Goal: Task Accomplishment & Management: Manage account settings

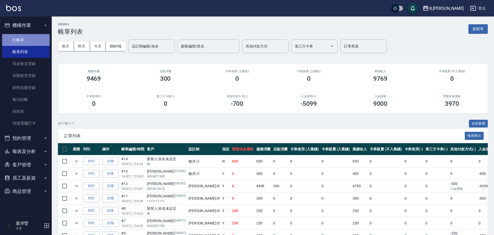
click at [31, 41] on link "打帳單" at bounding box center [26, 40] width 48 height 12
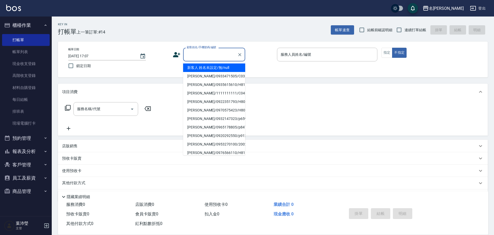
click at [201, 52] on input "顧客姓名/手機號碼/編號" at bounding box center [210, 54] width 50 height 9
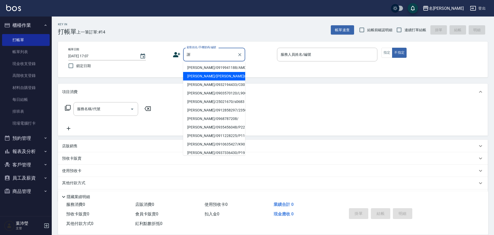
click at [210, 77] on li "謝淑嬌/謝淑嬌s0683/s0683" at bounding box center [214, 76] width 62 height 9
type input "謝淑嬌/謝淑嬌s0683/s0683"
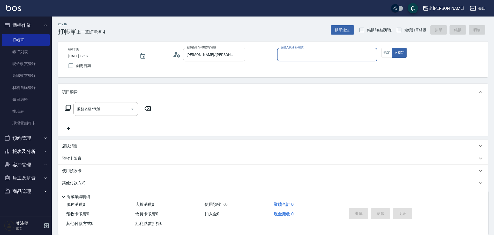
type input "Angle-10"
click at [384, 56] on button "指定" at bounding box center [386, 53] width 11 height 10
click at [69, 107] on icon at bounding box center [68, 108] width 6 height 6
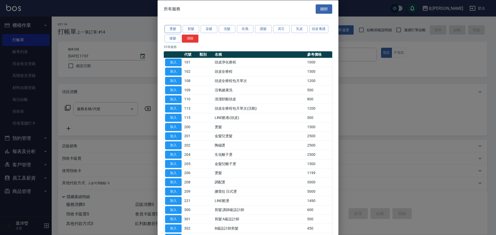
click at [174, 28] on button "燙髮" at bounding box center [173, 29] width 17 height 8
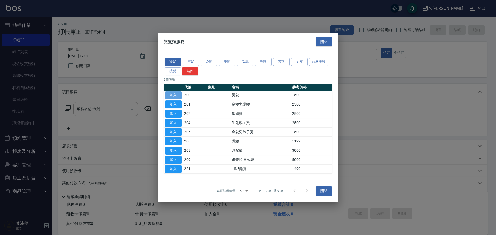
click at [171, 95] on button "加入" at bounding box center [173, 95] width 17 height 8
type input "燙髮(200)"
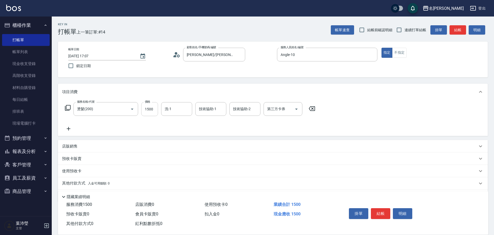
click at [150, 113] on input "1500" at bounding box center [149, 109] width 17 height 14
type input "3000"
click at [373, 211] on button "結帳" at bounding box center [380, 214] width 19 height 11
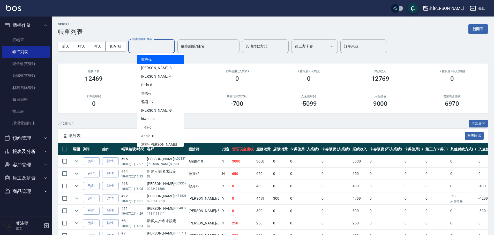
click at [165, 45] on input "設計師編號/姓名" at bounding box center [152, 46] width 42 height 9
click at [172, 133] on div "Angle -10" at bounding box center [160, 136] width 47 height 9
type input "Angle-10"
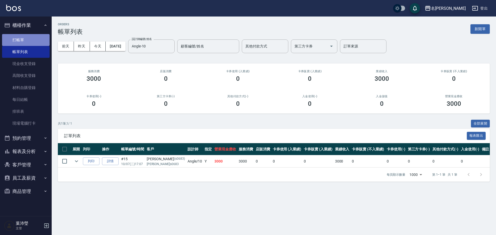
click at [16, 40] on link "打帳單" at bounding box center [26, 40] width 48 height 12
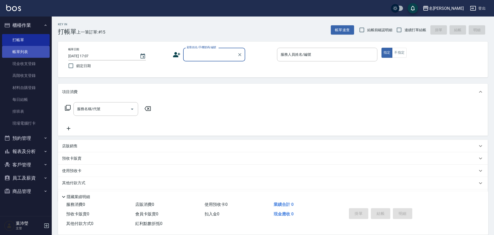
click at [24, 53] on link "帳單列表" at bounding box center [26, 52] width 48 height 12
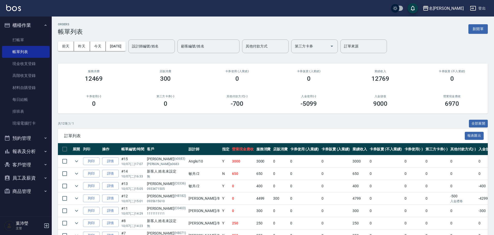
click at [475, 12] on button "登出" at bounding box center [478, 9] width 20 height 10
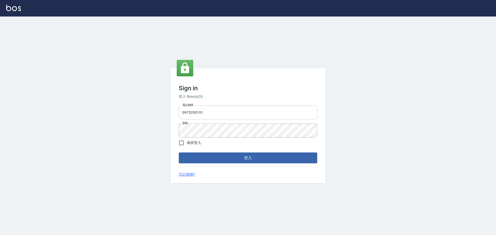
click at [214, 115] on input "0975350191" at bounding box center [248, 113] width 139 height 14
drag, startPoint x: 214, startPoint y: 114, endPoint x: 174, endPoint y: 115, distance: 39.3
click at [174, 115] on div "Sign in 登入 BeautyOS 電話號碼 0975350191 電話號碼 密碼 密碼 保持登入 登入 忘記密碼?" at bounding box center [248, 126] width 155 height 116
type input "0921567649"
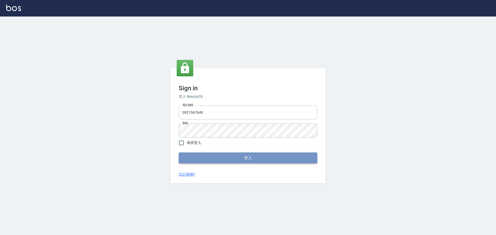
click at [204, 157] on button "登入" at bounding box center [248, 158] width 139 height 11
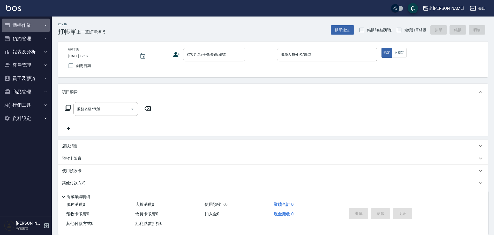
click at [21, 25] on button "櫃檯作業" at bounding box center [26, 25] width 48 height 13
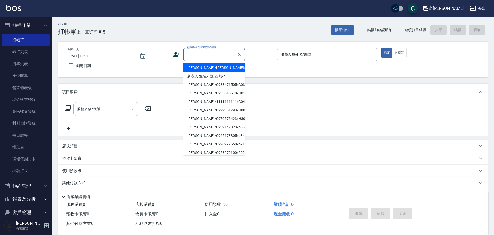
click at [209, 57] on input "顧客姓名/手機號碼/編號" at bounding box center [210, 54] width 50 height 9
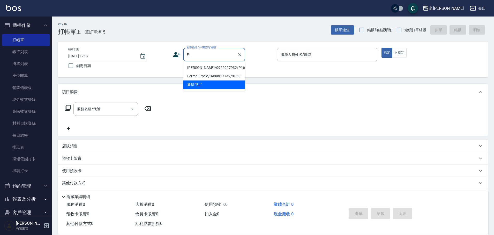
type input "EL"
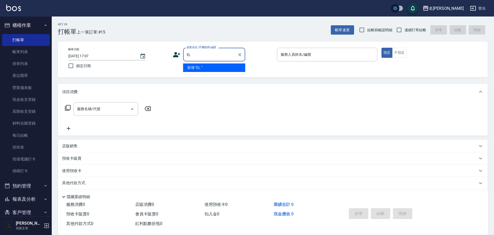
drag, startPoint x: 193, startPoint y: 55, endPoint x: 171, endPoint y: 59, distance: 22.3
click at [171, 59] on div "帳單日期 2025/10/07 17:07 鎖定日期 顧客姓名/手機號碼/編號 EL 顧客姓名/手機號碼/編號 服務人員姓名/編號 服務人員姓名/編號 指定 …" at bounding box center [272, 60] width 417 height 24
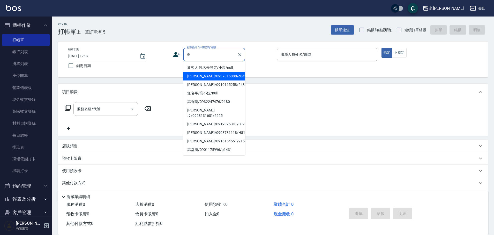
click at [192, 79] on li "高思先/0937816888/c0439" at bounding box center [214, 76] width 62 height 9
type input "高思先/0937816888/c0439"
type input "Angle-10"
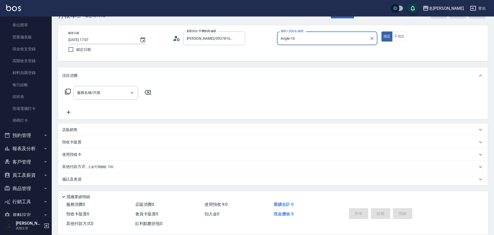
scroll to position [62, 0]
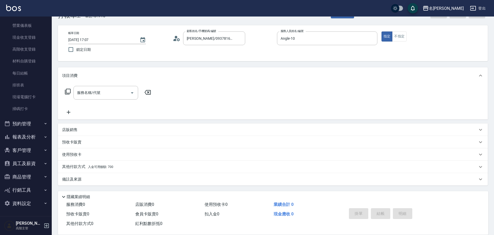
click at [68, 94] on icon at bounding box center [68, 92] width 6 height 6
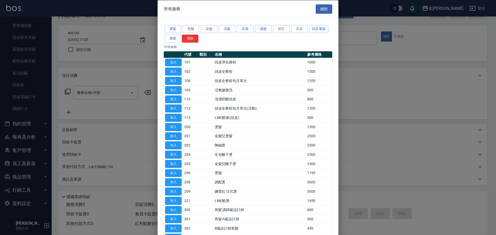
click at [133, 157] on div at bounding box center [248, 117] width 496 height 235
click at [323, 9] on button "關閉" at bounding box center [324, 9] width 17 height 10
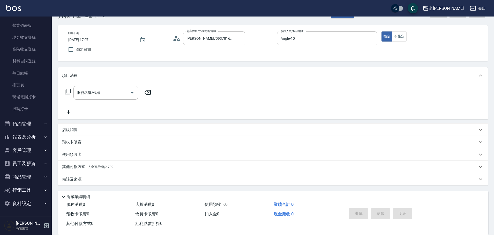
scroll to position [0, 0]
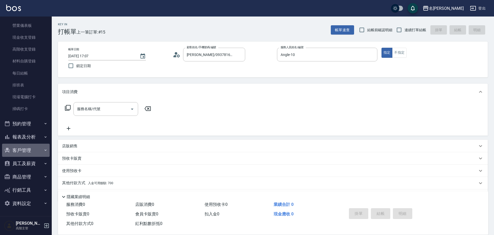
click at [33, 152] on button "客戶管理" at bounding box center [26, 150] width 48 height 13
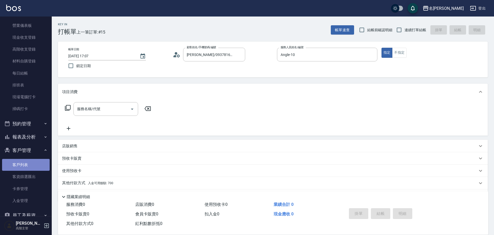
click at [28, 168] on link "客戶列表" at bounding box center [26, 165] width 48 height 12
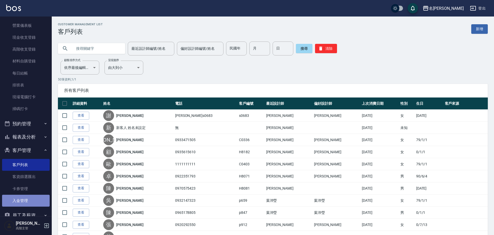
click at [27, 201] on link "入金管理" at bounding box center [26, 201] width 48 height 12
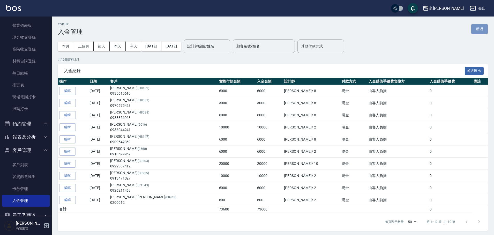
click at [487, 28] on button "新增" at bounding box center [479, 29] width 17 height 10
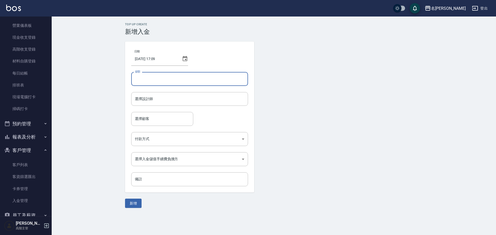
click at [152, 84] on input "金額" at bounding box center [189, 79] width 117 height 14
type input "10000"
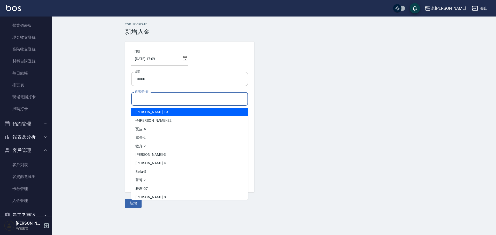
click at [161, 98] on input "選擇設計師" at bounding box center [190, 99] width 112 height 9
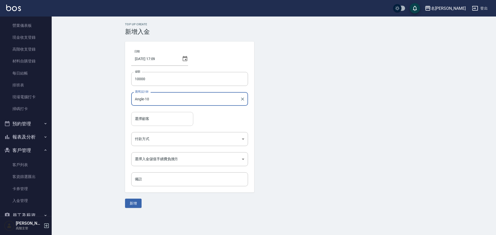
type input "Angle-10"
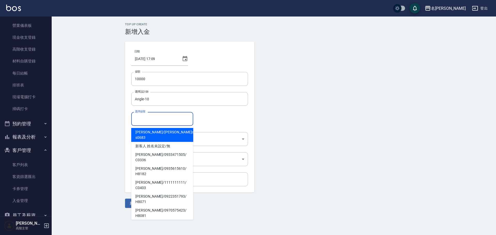
click at [164, 121] on input "選擇顧客" at bounding box center [162, 118] width 57 height 9
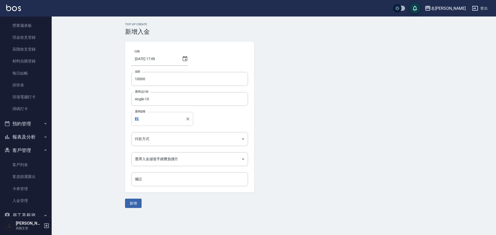
drag, startPoint x: 167, startPoint y: 128, endPoint x: 132, endPoint y: 121, distance: 35.9
click at [132, 121] on div "日期 2025/10/07 17:09 金額 10000 金額 選擇設計師 Angle-10 選擇設計師 選擇顧客 EL 選擇顧客 付款方式 ​ 付款方式 選…" at bounding box center [189, 117] width 129 height 151
click at [137, 121] on input "EL" at bounding box center [159, 118] width 50 height 9
type input "EL"
drag, startPoint x: 139, startPoint y: 119, endPoint x: 132, endPoint y: 120, distance: 7.2
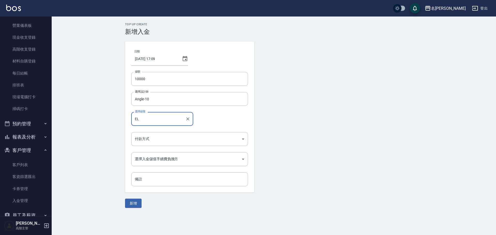
click at [132, 120] on div "EL 選擇顧客" at bounding box center [162, 119] width 62 height 14
click at [141, 118] on input "選擇顧客" at bounding box center [162, 118] width 57 height 9
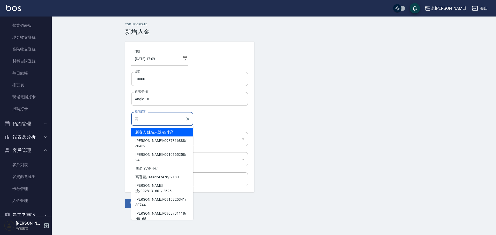
click at [150, 140] on span "高思先 / 0937816888 / c0439" at bounding box center [162, 144] width 62 height 14
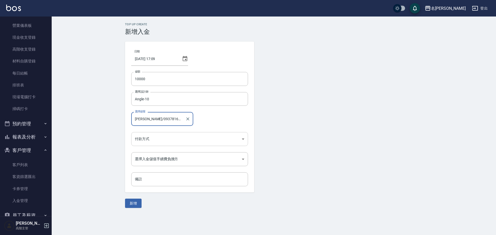
type input "高思先/0937816888/c0439"
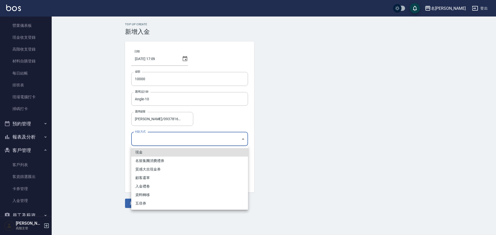
click at [150, 140] on body "名留龍江 登出 櫃檯作業 打帳單 帳單列表 掛單列表 座位開單 營業儀表板 現金收支登錄 高階收支登錄 材料自購登錄 每日結帳 排班表 現場電腦打卡 掃碼打卡…" at bounding box center [248, 117] width 496 height 235
click at [147, 155] on li "現金" at bounding box center [189, 152] width 117 height 9
type input "現金"
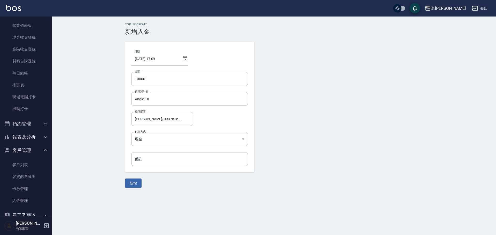
drag, startPoint x: 131, startPoint y: 187, endPoint x: 150, endPoint y: 192, distance: 19.7
click at [150, 192] on div "Top Up Create 新增入金 日期 2025/10/07 17:09 金額 10000 金額 選擇設計師 Angle-10 選擇設計師 選擇顧客 高思…" at bounding box center [274, 106] width 445 height 178
drag, startPoint x: 150, startPoint y: 78, endPoint x: 131, endPoint y: 82, distance: 18.9
click at [131, 82] on input "10000" at bounding box center [189, 79] width 117 height 14
type input "11000"
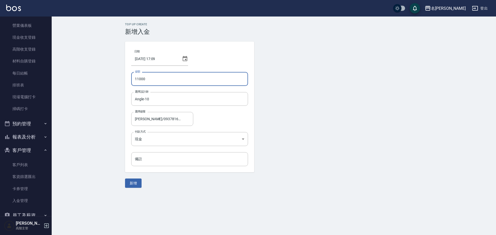
click at [131, 187] on button "新增" at bounding box center [133, 184] width 17 height 10
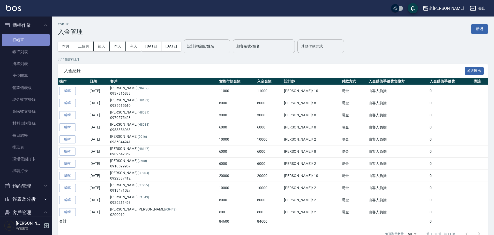
click at [26, 39] on link "打帳單" at bounding box center [26, 40] width 48 height 12
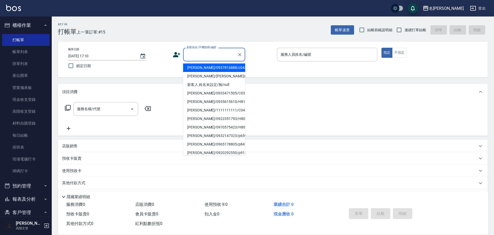
click at [195, 56] on input "顧客姓名/手機號碼/編號" at bounding box center [210, 54] width 50 height 9
click at [204, 71] on li "高思先/0937816888/c0439" at bounding box center [214, 68] width 62 height 9
type input "高思先/0937816888/c0439"
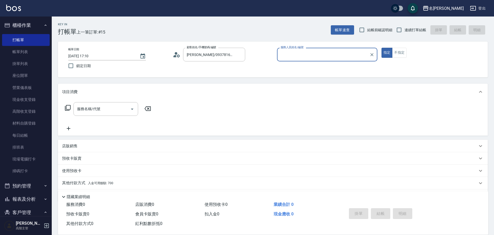
type input "Angle-10"
click at [67, 107] on icon at bounding box center [68, 108] width 6 height 6
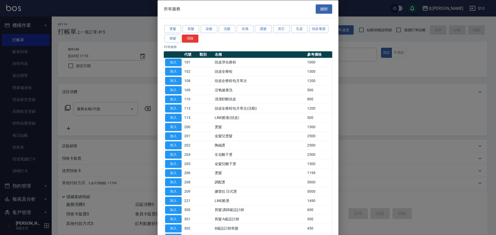
click at [386, 66] on div at bounding box center [248, 117] width 496 height 235
click at [388, 127] on div at bounding box center [248, 117] width 496 height 235
click at [319, 7] on button "關閉" at bounding box center [324, 9] width 17 height 10
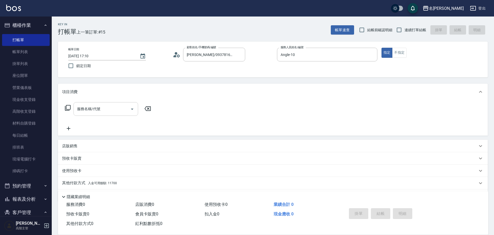
click at [99, 115] on div "服務名稱/代號" at bounding box center [105, 109] width 65 height 14
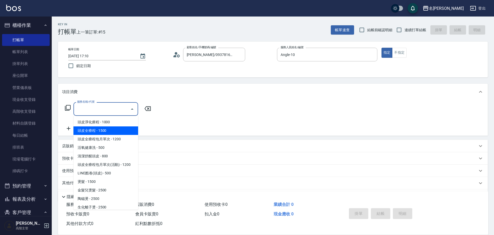
click at [223, 164] on div "預收卡販賣" at bounding box center [273, 158] width 430 height 12
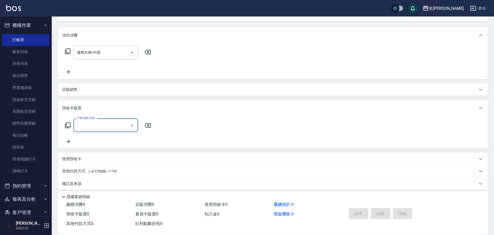
scroll to position [61, 0]
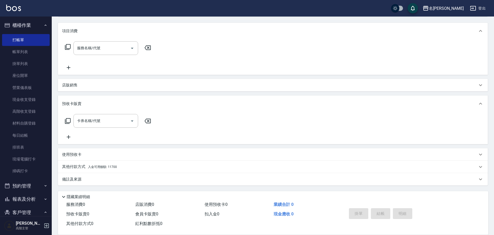
click at [90, 168] on span "入金可用餘額: 11700" at bounding box center [102, 167] width 29 height 4
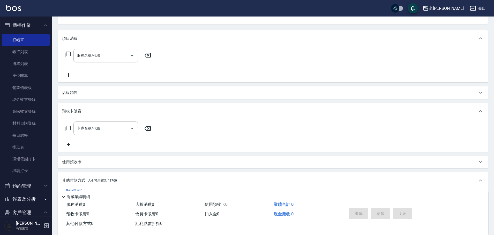
scroll to position [0, 0]
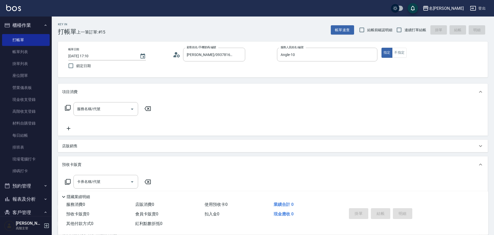
click at [66, 106] on icon at bounding box center [68, 108] width 6 height 6
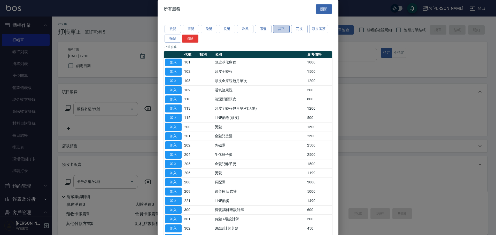
click at [277, 29] on button "其它" at bounding box center [281, 29] width 17 height 8
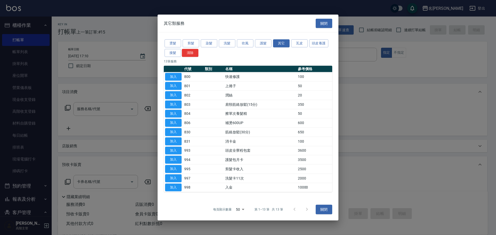
click at [366, 165] on div at bounding box center [248, 117] width 496 height 235
click at [261, 44] on button "護髮" at bounding box center [263, 44] width 17 height 8
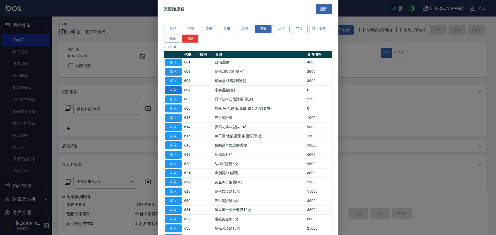
click at [173, 90] on button "加入" at bounding box center [173, 90] width 17 height 8
type input "小麥護髮(套)(604)"
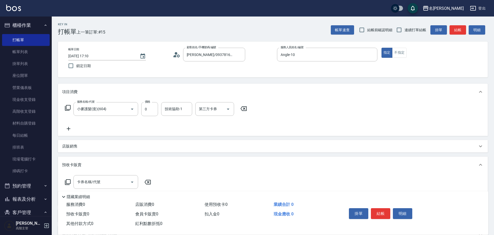
click at [372, 127] on div "服務名稱/代號 小麥護髮(套)(604) 服務名稱/代號 價格 0 價格 技術協助-1 技術協助-1 第三方卡券 第三方卡券" at bounding box center [273, 118] width 430 height 36
click at [403, 211] on button "明細" at bounding box center [402, 214] width 19 height 11
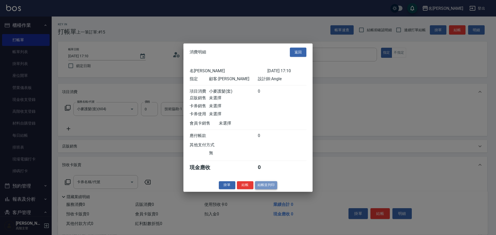
click at [273, 189] on button "結帳並列印" at bounding box center [266, 185] width 22 height 8
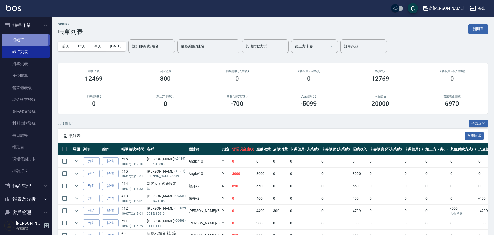
click at [16, 40] on link "打帳單" at bounding box center [26, 40] width 48 height 12
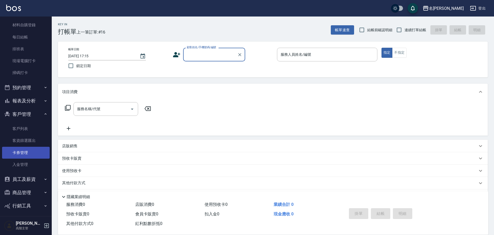
scroll to position [114, 0]
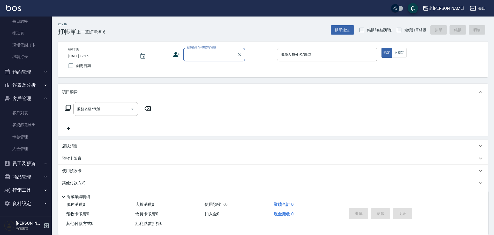
click at [28, 163] on button "員工及薪資" at bounding box center [26, 163] width 48 height 13
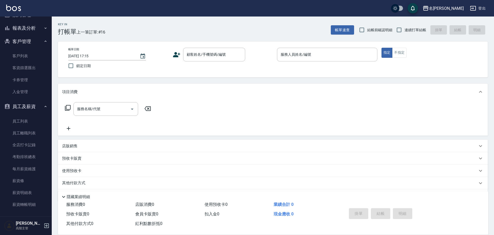
scroll to position [192, 0]
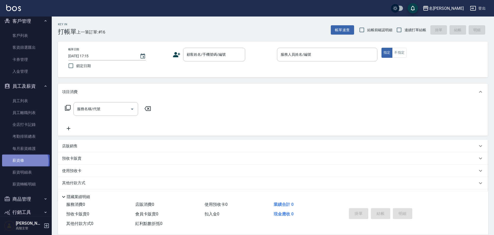
click at [24, 162] on link "薪資條" at bounding box center [26, 161] width 48 height 12
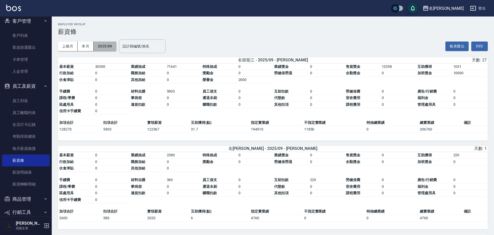
click at [113, 48] on button "2025/09" at bounding box center [105, 47] width 23 height 10
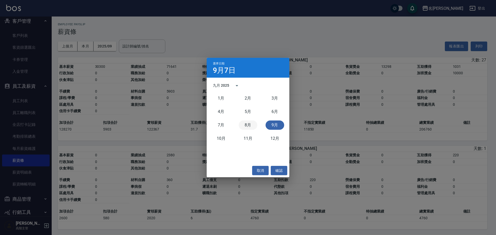
click at [251, 124] on button "8月" at bounding box center [248, 125] width 19 height 9
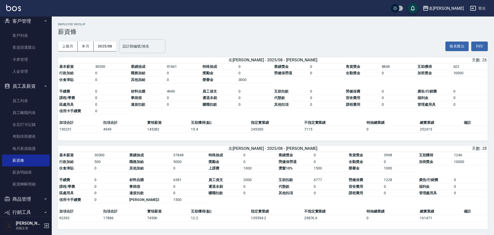
click at [146, 47] on input "設計師編號/姓名" at bounding box center [142, 46] width 42 height 9
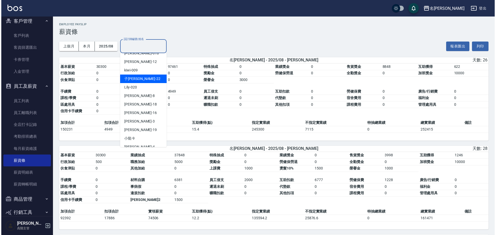
scroll to position [78, 0]
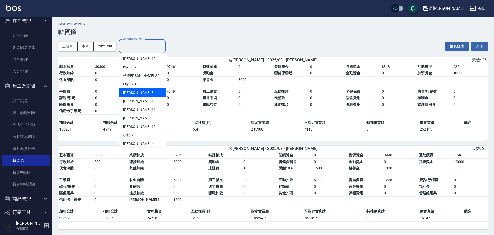
click at [131, 94] on span "Emma" at bounding box center [136, 92] width 27 height 5
type input "Emma-8"
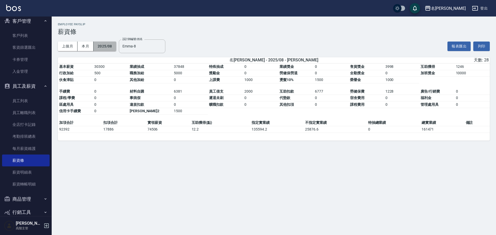
click at [108, 46] on button "2025/08" at bounding box center [105, 47] width 23 height 10
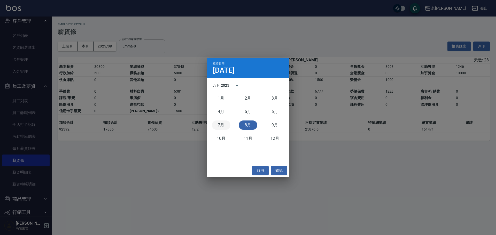
click at [221, 128] on button "7月" at bounding box center [221, 125] width 19 height 9
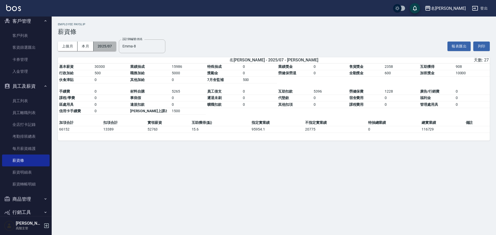
click at [112, 44] on button "2025/07" at bounding box center [105, 47] width 23 height 10
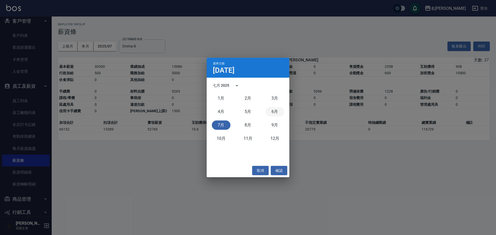
click at [273, 113] on button "6月" at bounding box center [275, 111] width 19 height 9
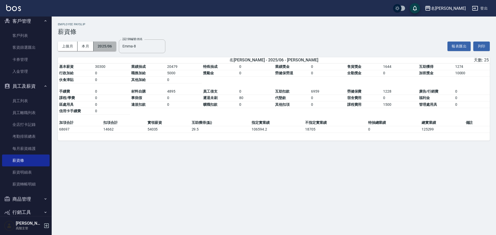
click at [104, 44] on button "2025/06" at bounding box center [105, 47] width 23 height 10
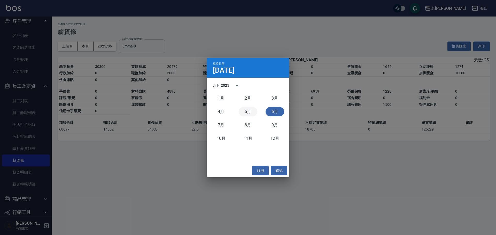
click at [245, 114] on button "5月" at bounding box center [248, 111] width 19 height 9
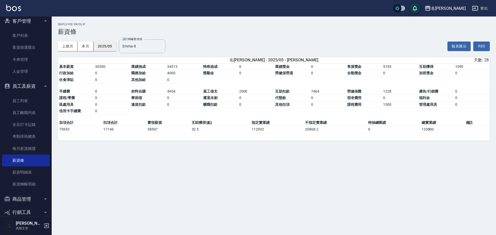
click at [112, 46] on button "2025/05" at bounding box center [105, 47] width 23 height 10
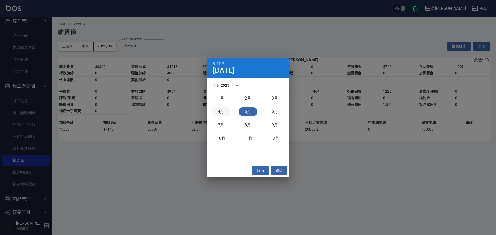
click at [224, 113] on button "4月" at bounding box center [221, 111] width 19 height 9
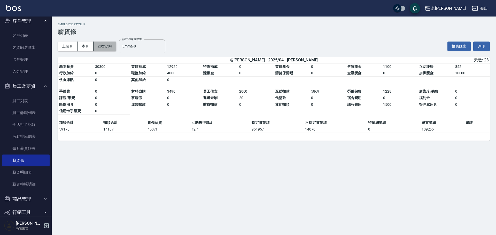
click at [104, 45] on button "2025/04" at bounding box center [105, 47] width 23 height 10
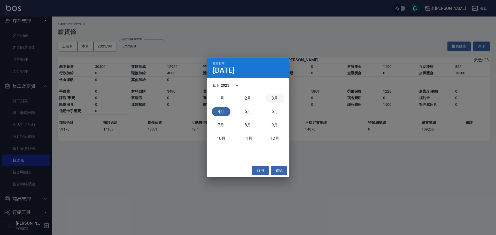
click at [280, 97] on button "3月" at bounding box center [275, 98] width 19 height 9
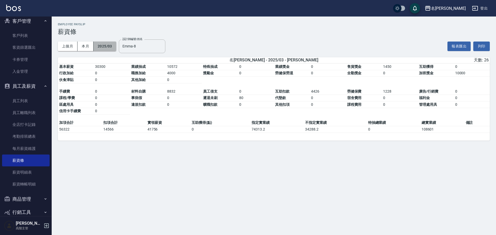
click at [106, 46] on button "2025/03" at bounding box center [105, 47] width 23 height 10
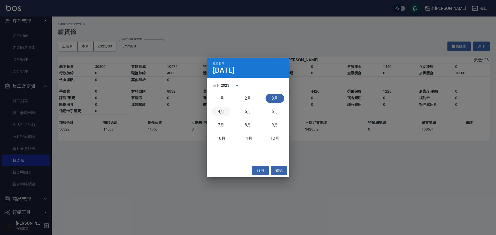
click at [221, 112] on button "4月" at bounding box center [221, 111] width 19 height 9
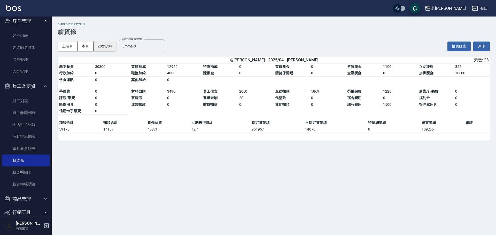
click at [103, 49] on button "2025/04" at bounding box center [105, 47] width 23 height 10
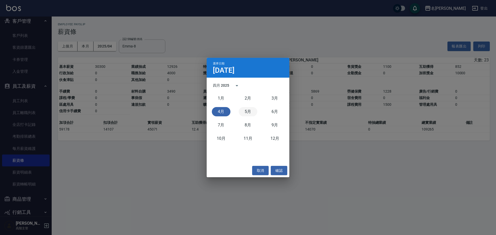
click at [251, 116] on button "5月" at bounding box center [248, 111] width 19 height 9
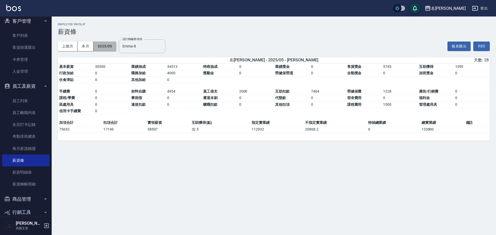
click at [103, 47] on button "2025/05" at bounding box center [105, 47] width 23 height 10
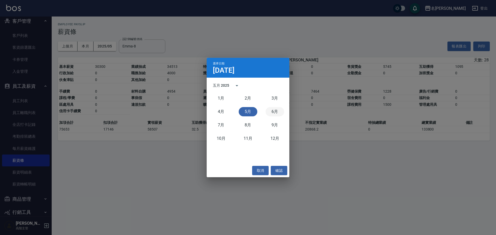
click at [272, 113] on button "6月" at bounding box center [275, 111] width 19 height 9
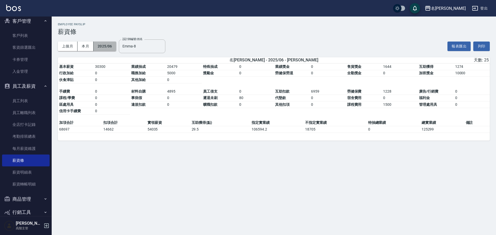
click at [100, 47] on button "2025/06" at bounding box center [105, 47] width 23 height 10
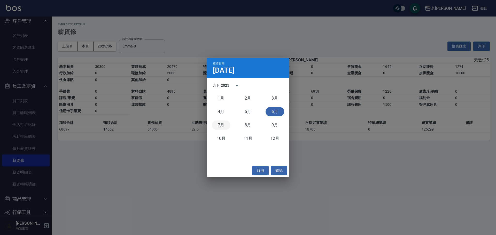
click at [226, 125] on button "7月" at bounding box center [221, 125] width 19 height 9
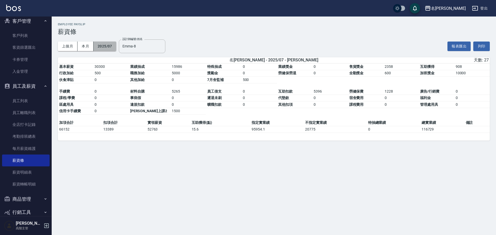
click at [111, 51] on button "2025/07" at bounding box center [105, 47] width 23 height 10
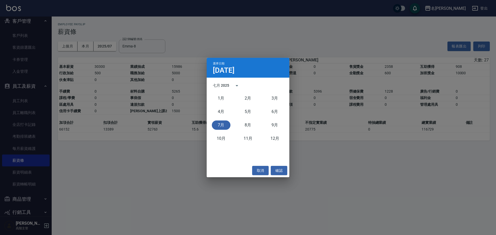
click at [248, 131] on div "8月" at bounding box center [248, 125] width 27 height 13
click at [249, 127] on button "8月" at bounding box center [248, 125] width 19 height 9
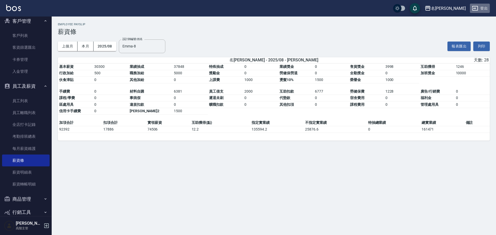
click at [486, 7] on button "登出" at bounding box center [480, 9] width 20 height 10
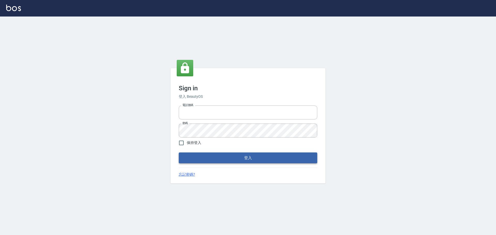
type input "0975350191"
click at [246, 156] on button "登入" at bounding box center [248, 158] width 139 height 11
